Goal: Task Accomplishment & Management: Use online tool/utility

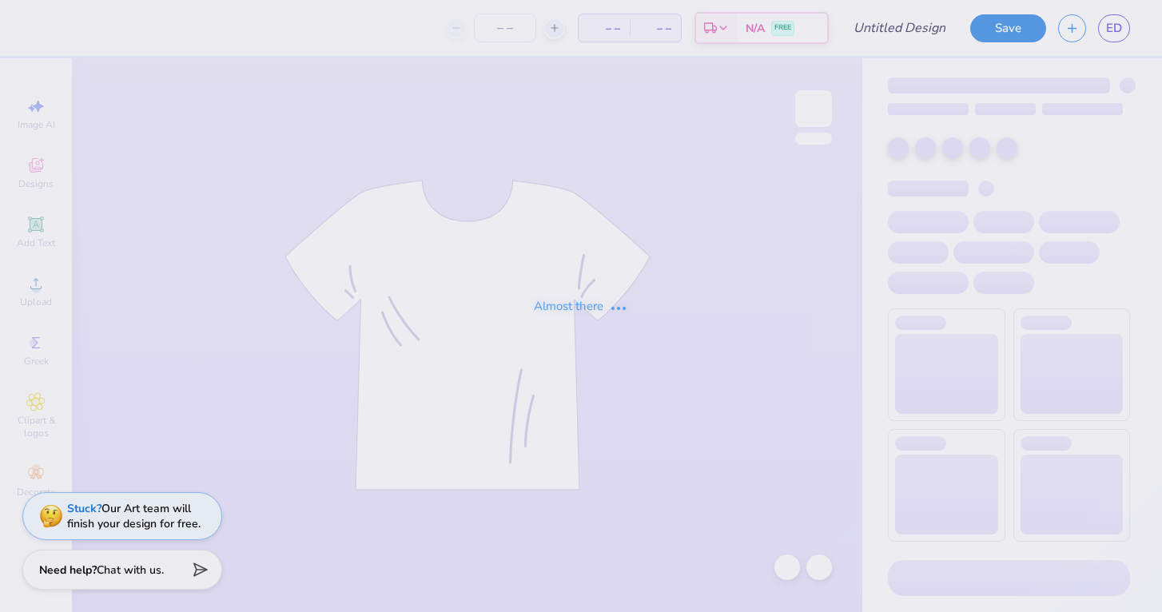
type input "sig tau 70s"
type input "28"
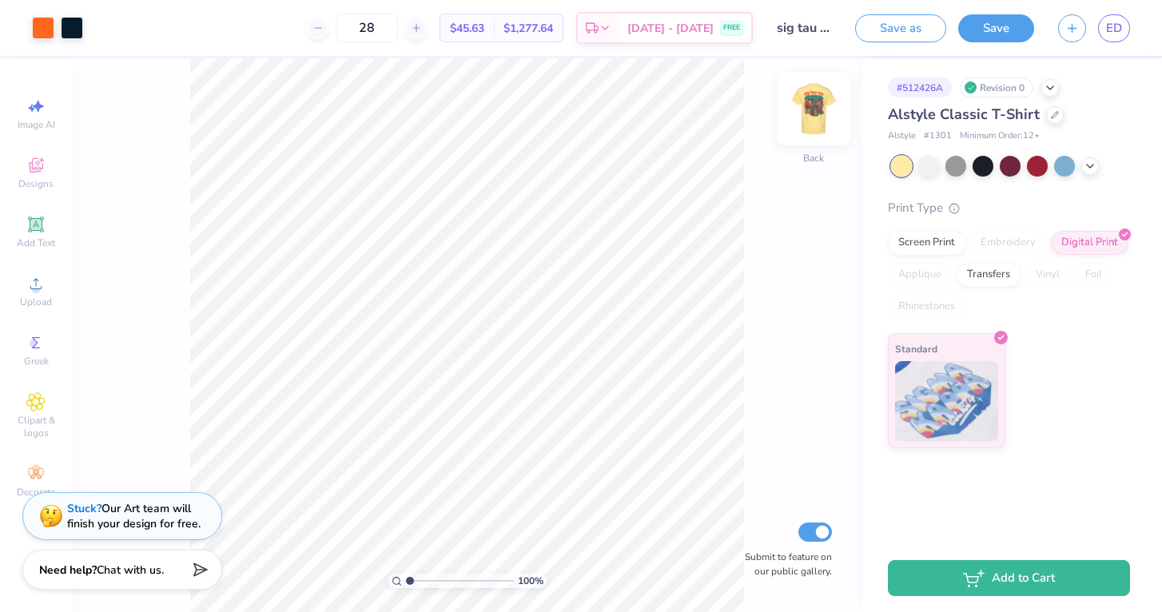
click at [811, 113] on img at bounding box center [813, 109] width 64 height 64
click at [810, 113] on img at bounding box center [813, 109] width 64 height 64
click at [810, 113] on img at bounding box center [813, 109] width 32 height 32
click at [811, 113] on img at bounding box center [813, 109] width 64 height 64
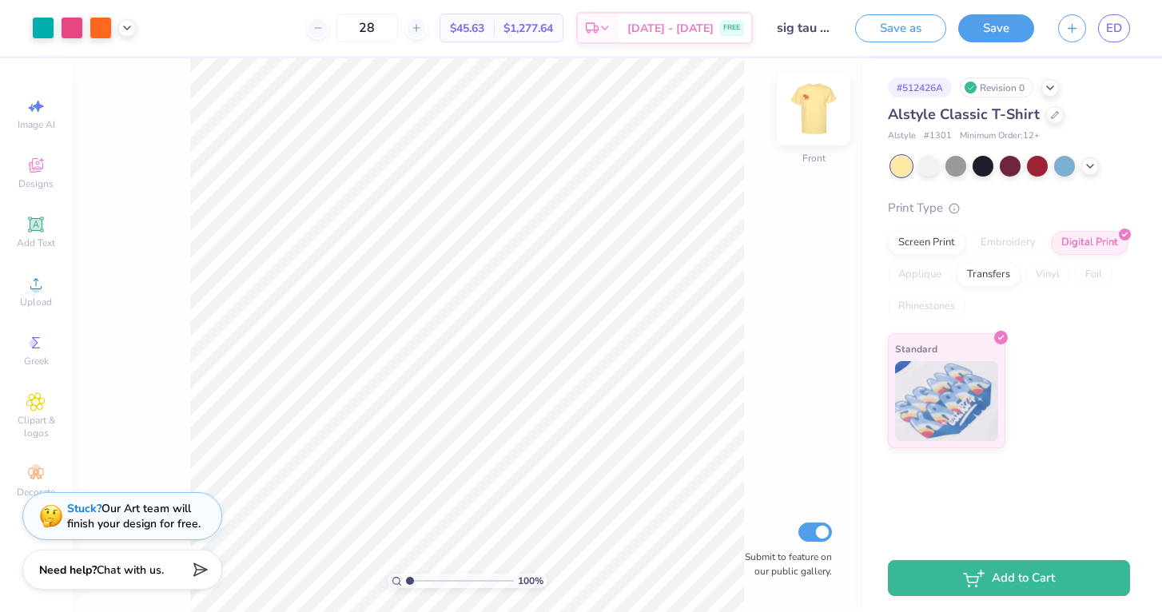
click at [810, 116] on img at bounding box center [813, 109] width 64 height 64
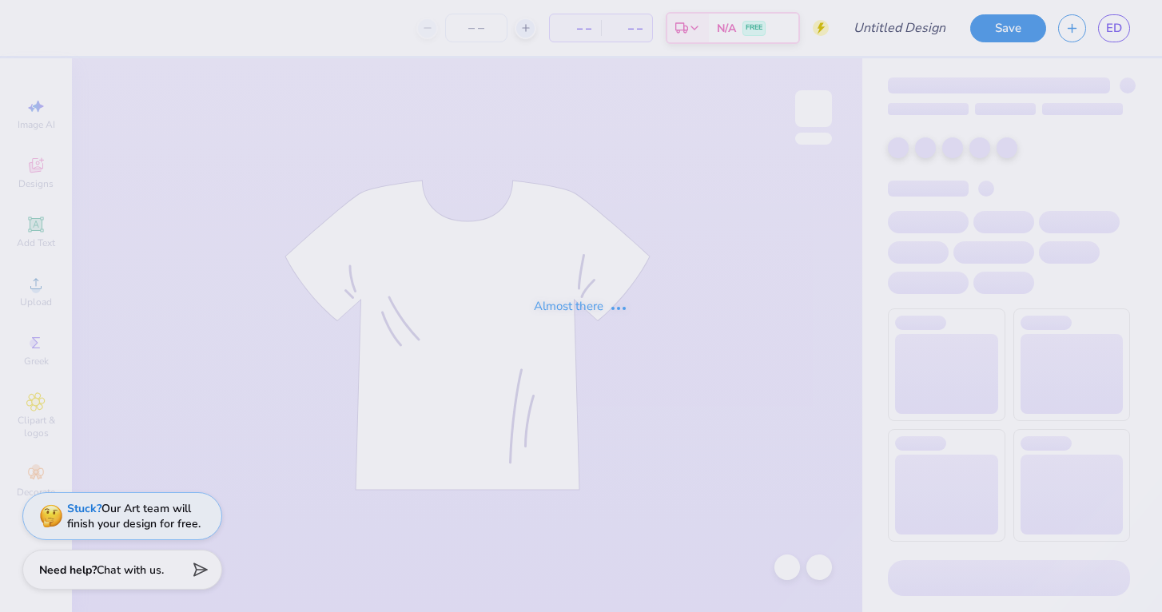
type input "Sig Tua 70s"
type input "28"
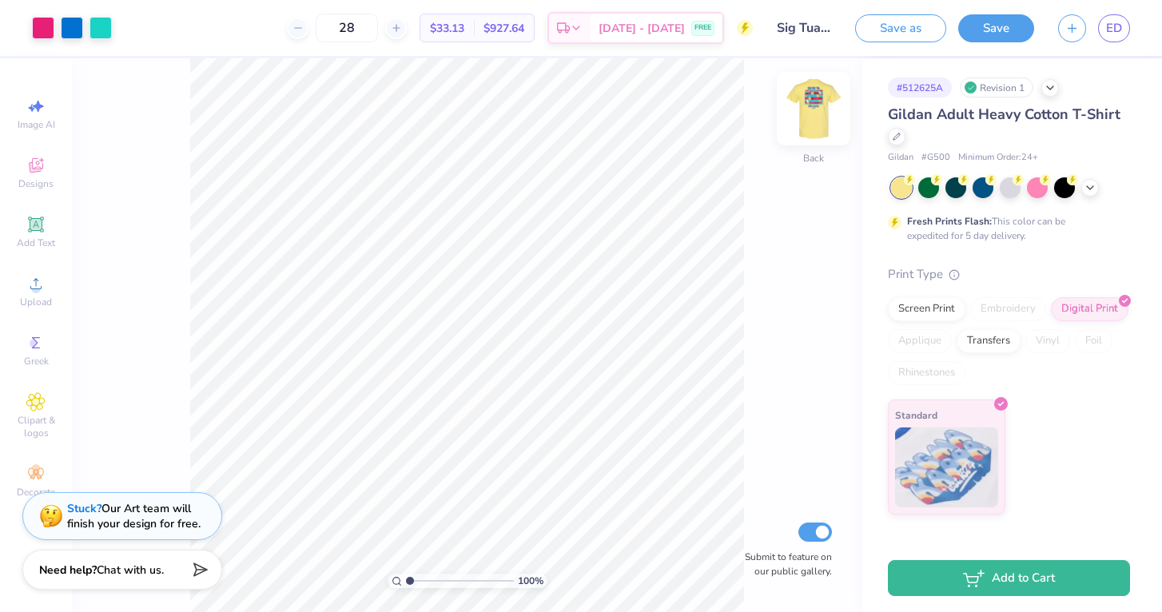
click at [812, 115] on img at bounding box center [813, 109] width 64 height 64
